Goal: Task Accomplishment & Management: Manage account settings

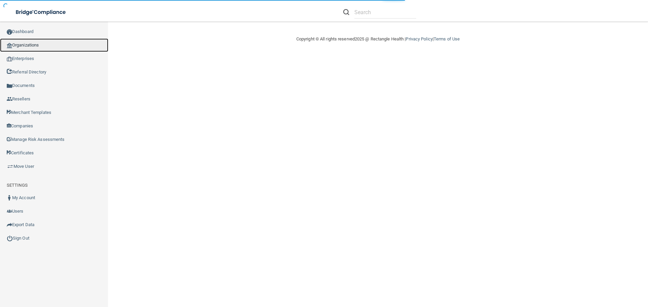
click at [25, 49] on link "Organizations" at bounding box center [54, 44] width 108 height 13
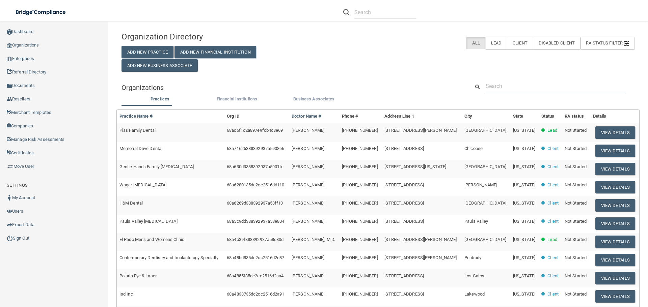
paste input "Northwestern Oral & Maxillofacial Surgeons"
type input "Northwestern Oral & Maxillofacial Surgeons"
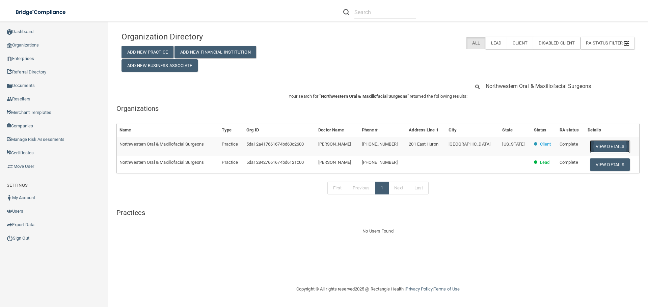
click at [599, 149] on button "View Details" at bounding box center [610, 146] width 40 height 12
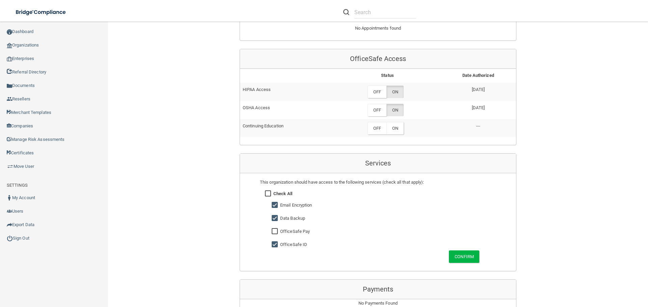
scroll to position [337, 0]
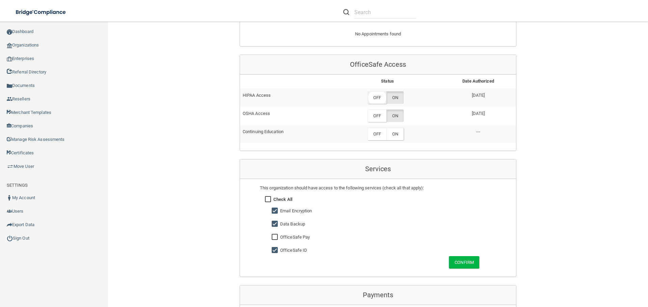
click at [382, 97] on label "OFF" at bounding box center [376, 97] width 19 height 12
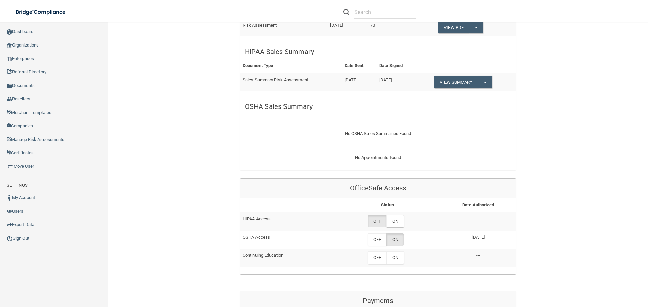
scroll to position [202, 0]
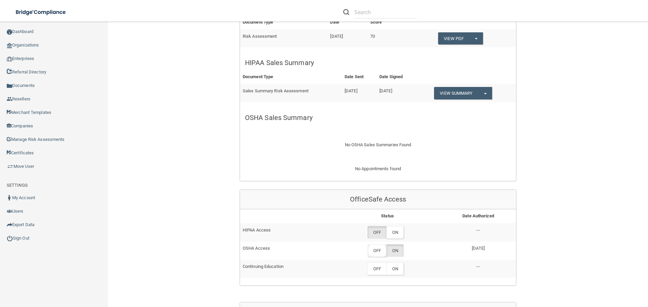
click at [376, 251] on label "OFF" at bounding box center [376, 251] width 19 height 12
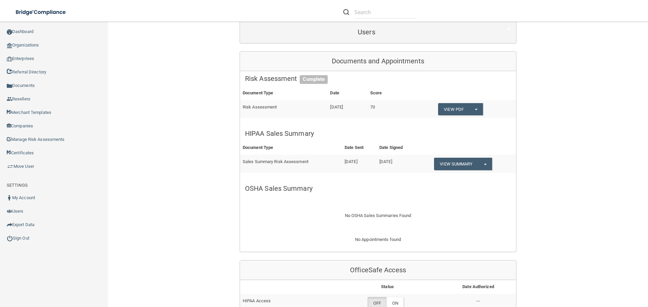
scroll to position [0, 0]
